Goal: Find specific page/section: Find specific page/section

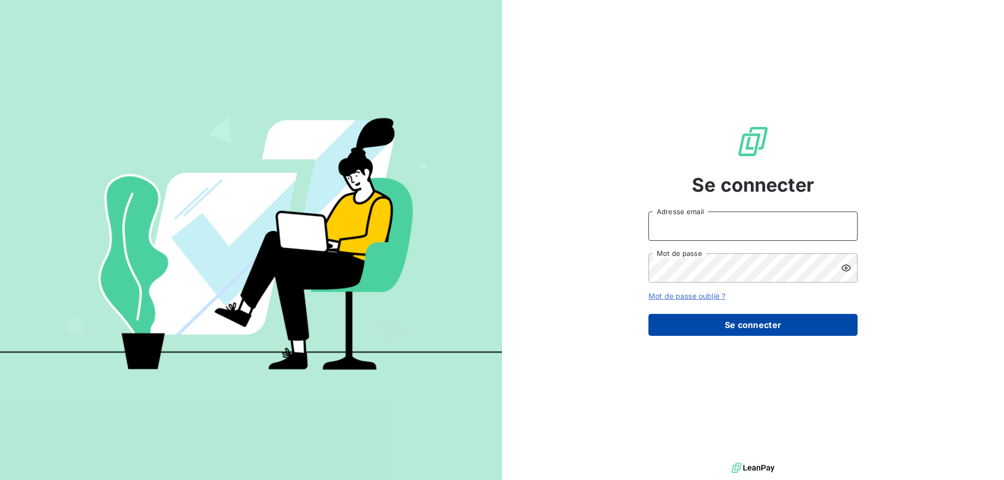
type input "[PERSON_NAME][EMAIL_ADDRESS][PERSON_NAME][DOMAIN_NAME]"
click at [740, 329] on button "Se connecter" at bounding box center [752, 325] width 209 height 22
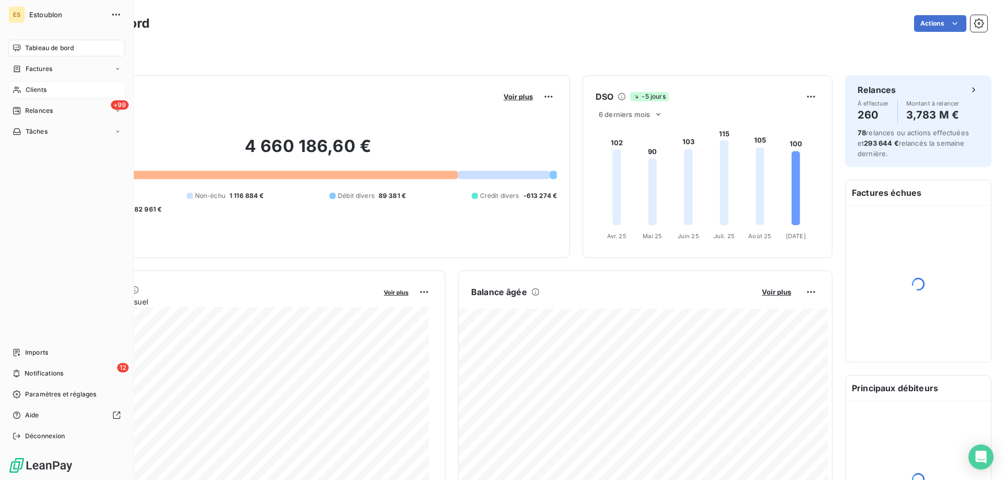
click at [23, 90] on div "Clients" at bounding box center [66, 90] width 117 height 17
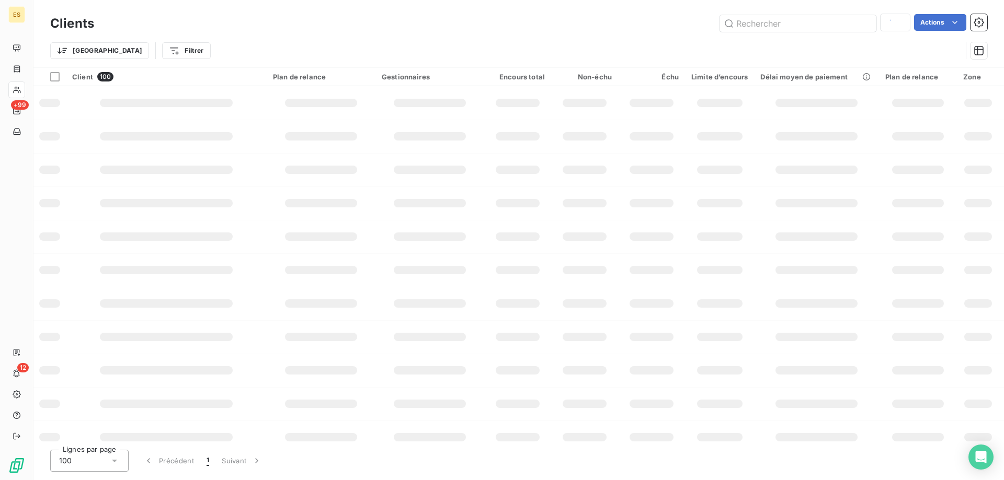
type input "[PERSON_NAME]"
type input "demp"
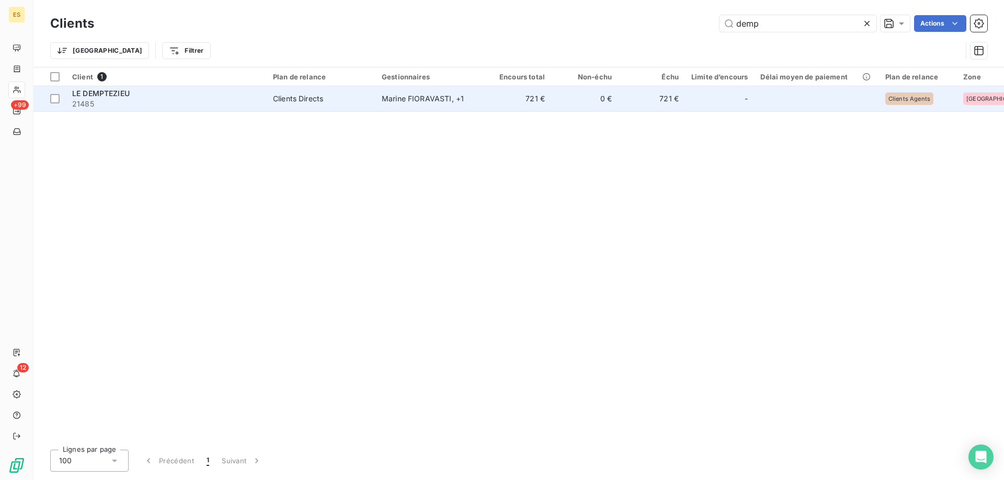
click at [223, 103] on span "21485" at bounding box center [166, 104] width 188 height 10
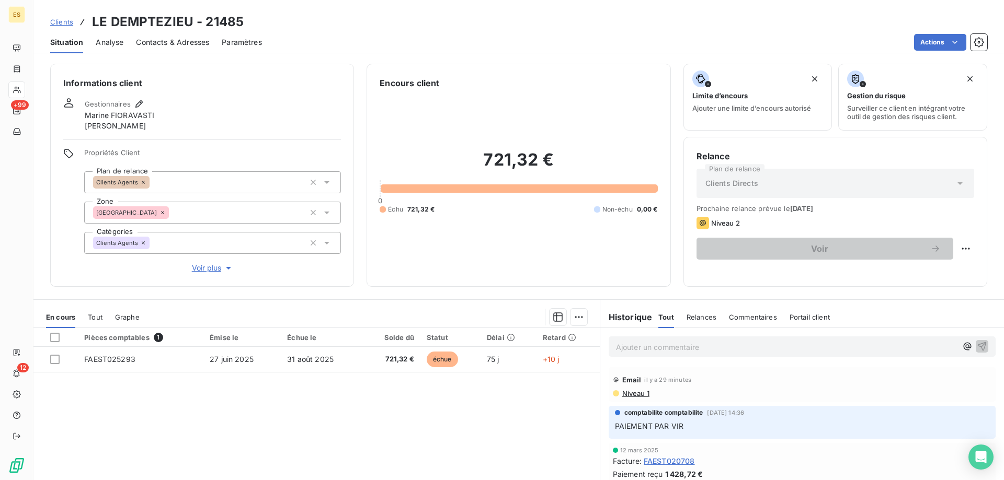
click at [705, 318] on span "Relances" at bounding box center [701, 317] width 30 height 8
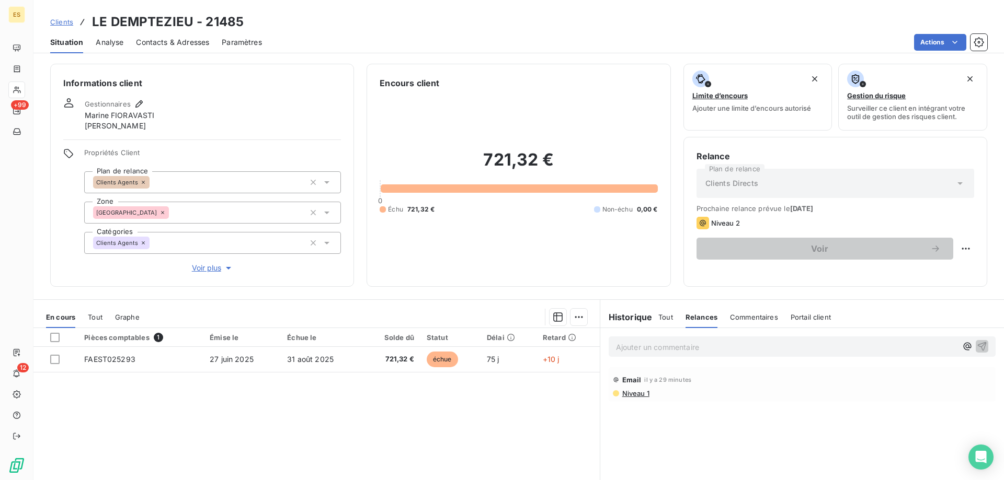
click at [751, 320] on span "Commentaires" at bounding box center [754, 317] width 48 height 8
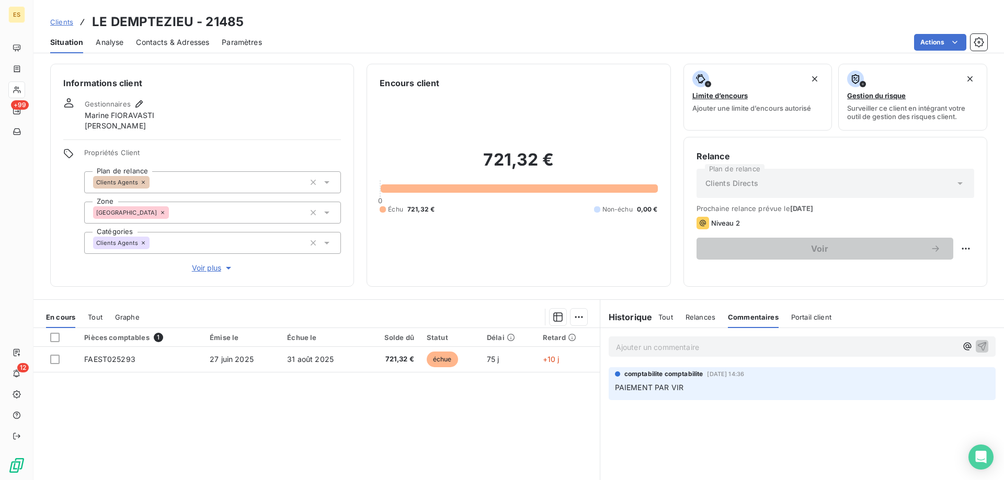
click at [803, 313] on span "Portail client" at bounding box center [811, 317] width 40 height 8
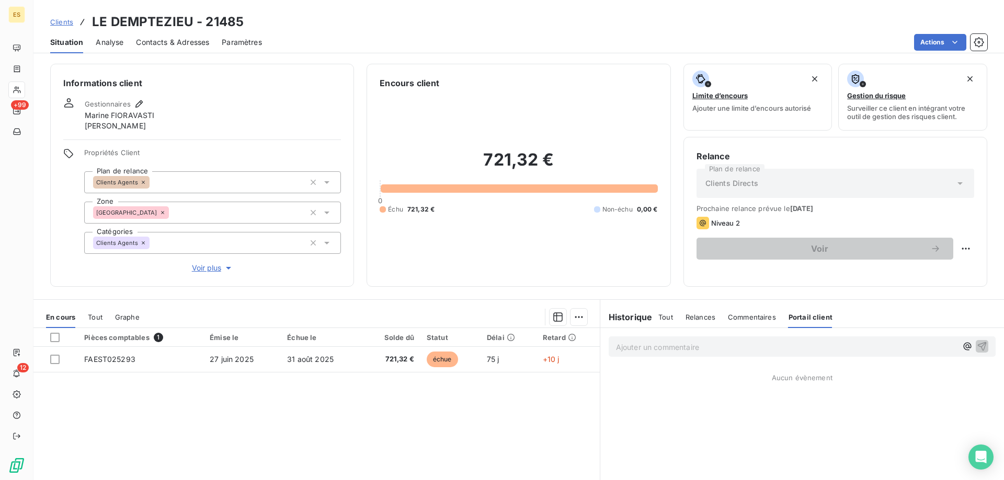
click at [755, 316] on span "Commentaires" at bounding box center [752, 317] width 48 height 8
